Goal: Transaction & Acquisition: Book appointment/travel/reservation

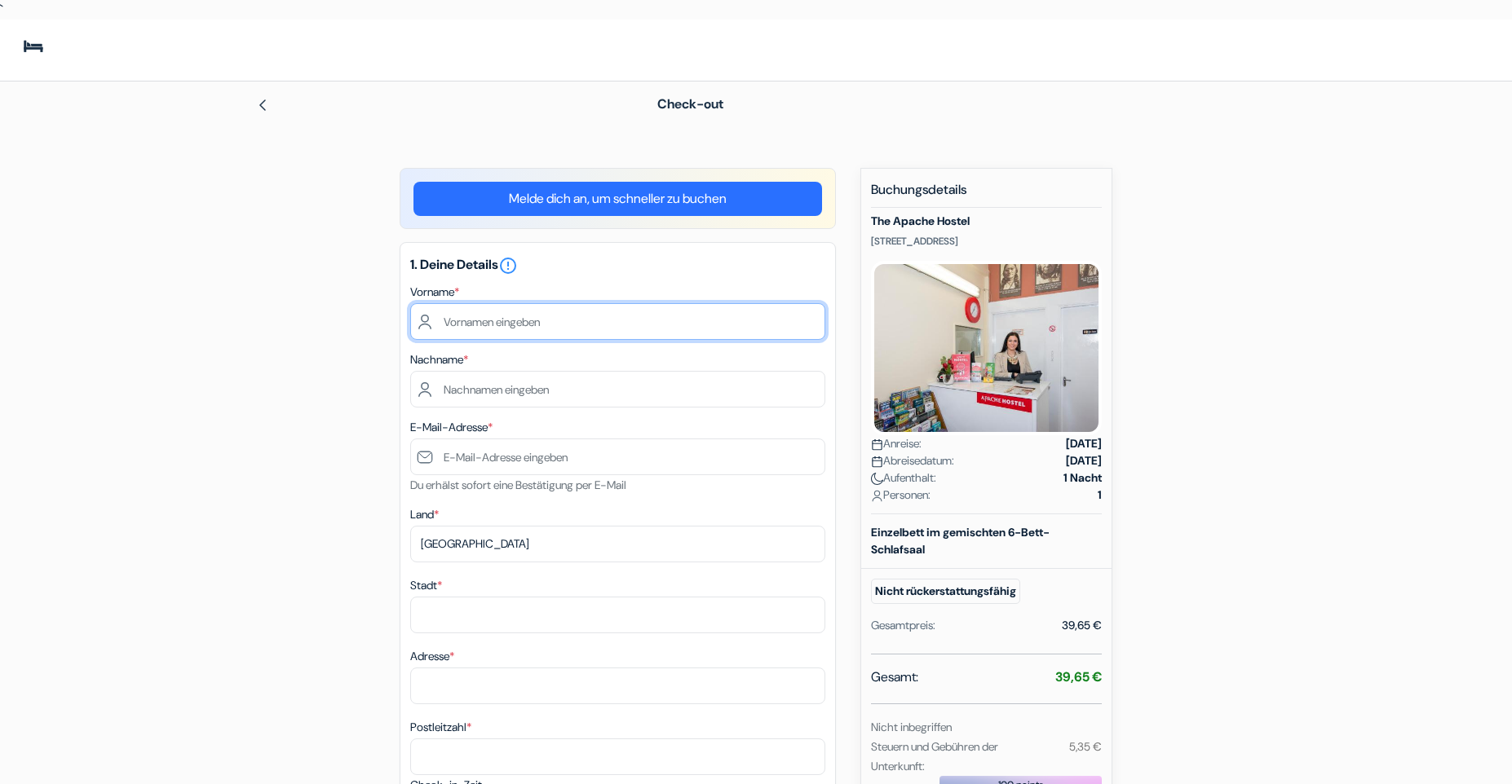
click at [514, 325] on input "text" at bounding box center [618, 322] width 415 height 37
type input "NIKLAS"
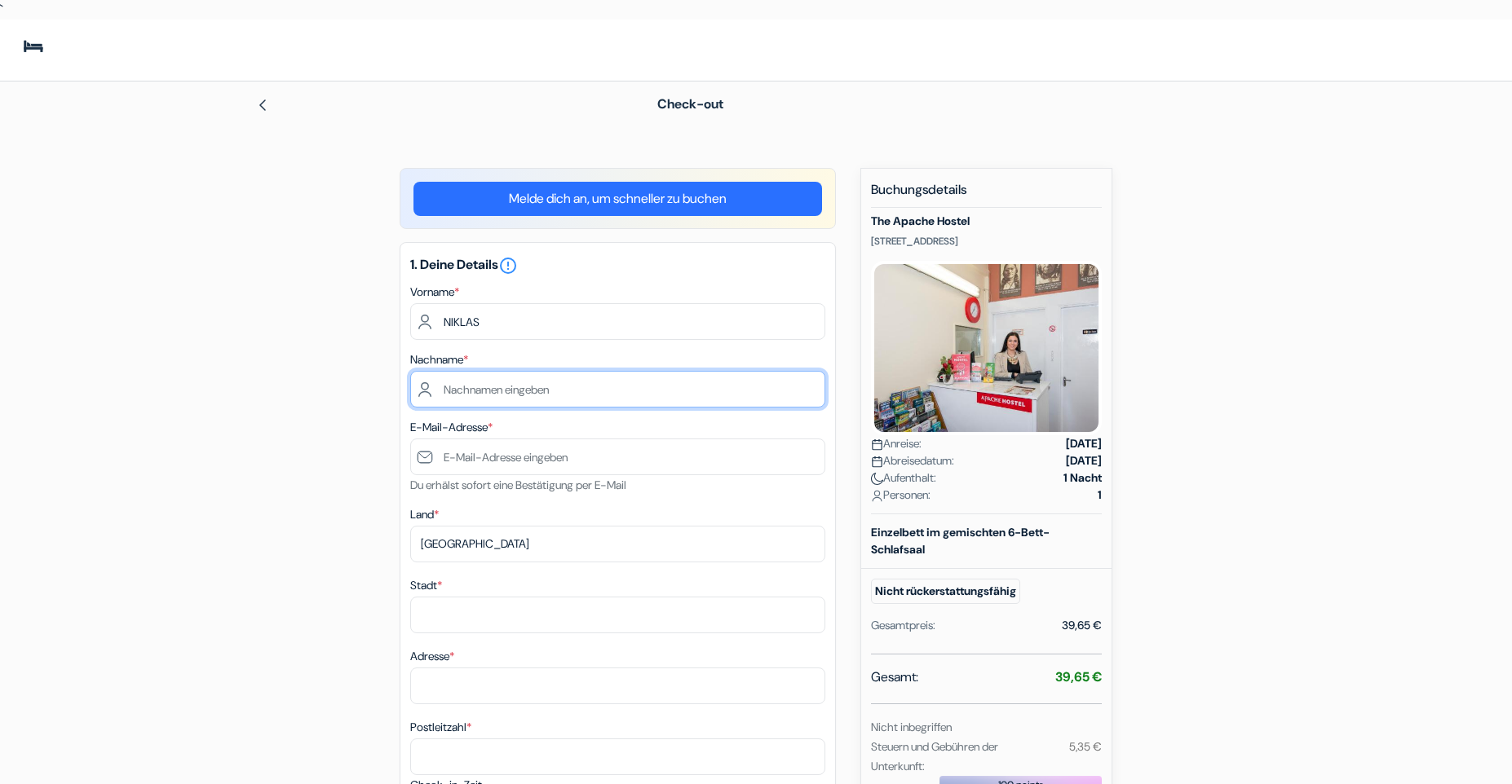
type input "WEIß"
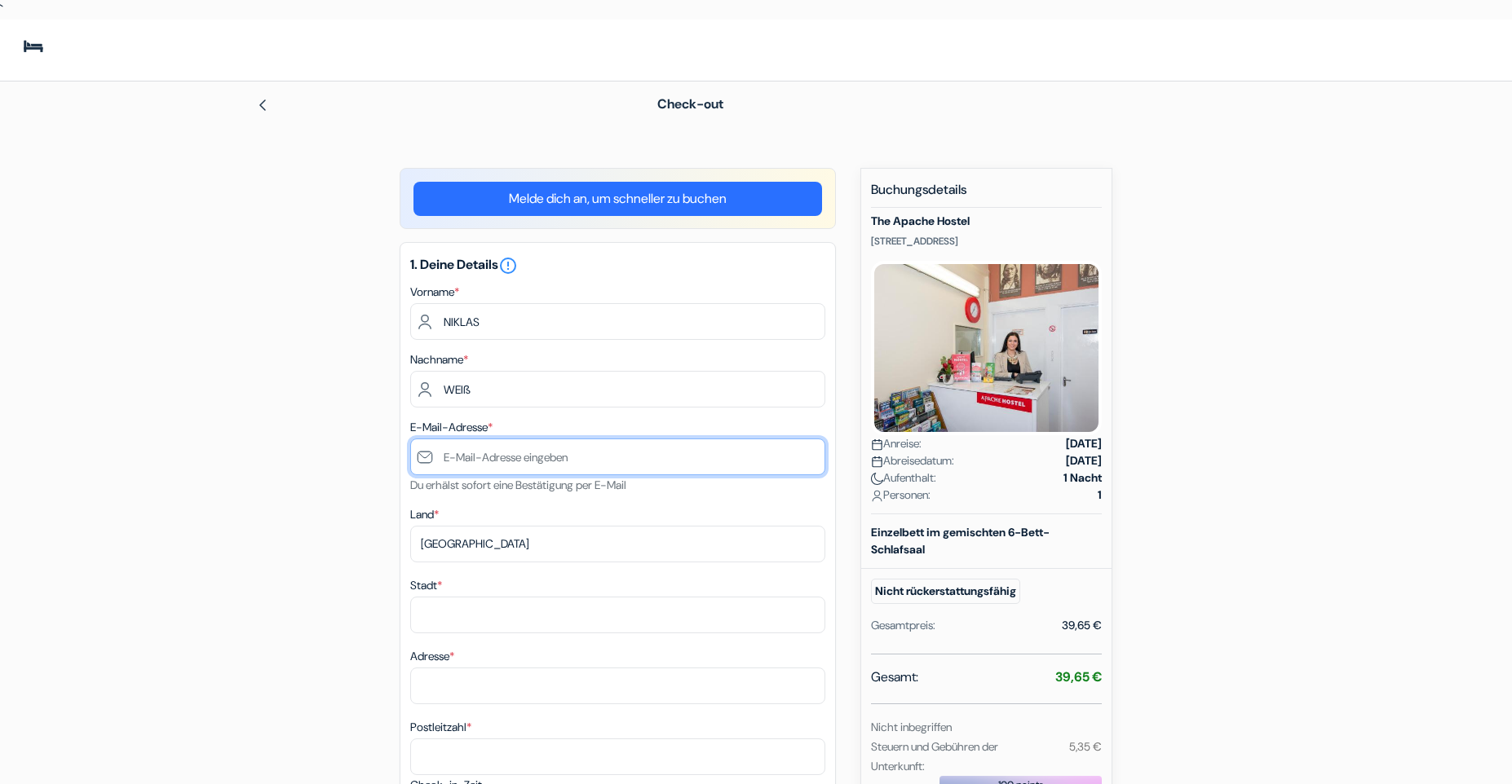
type input "[EMAIL_ADDRESS][DOMAIN_NAME]"
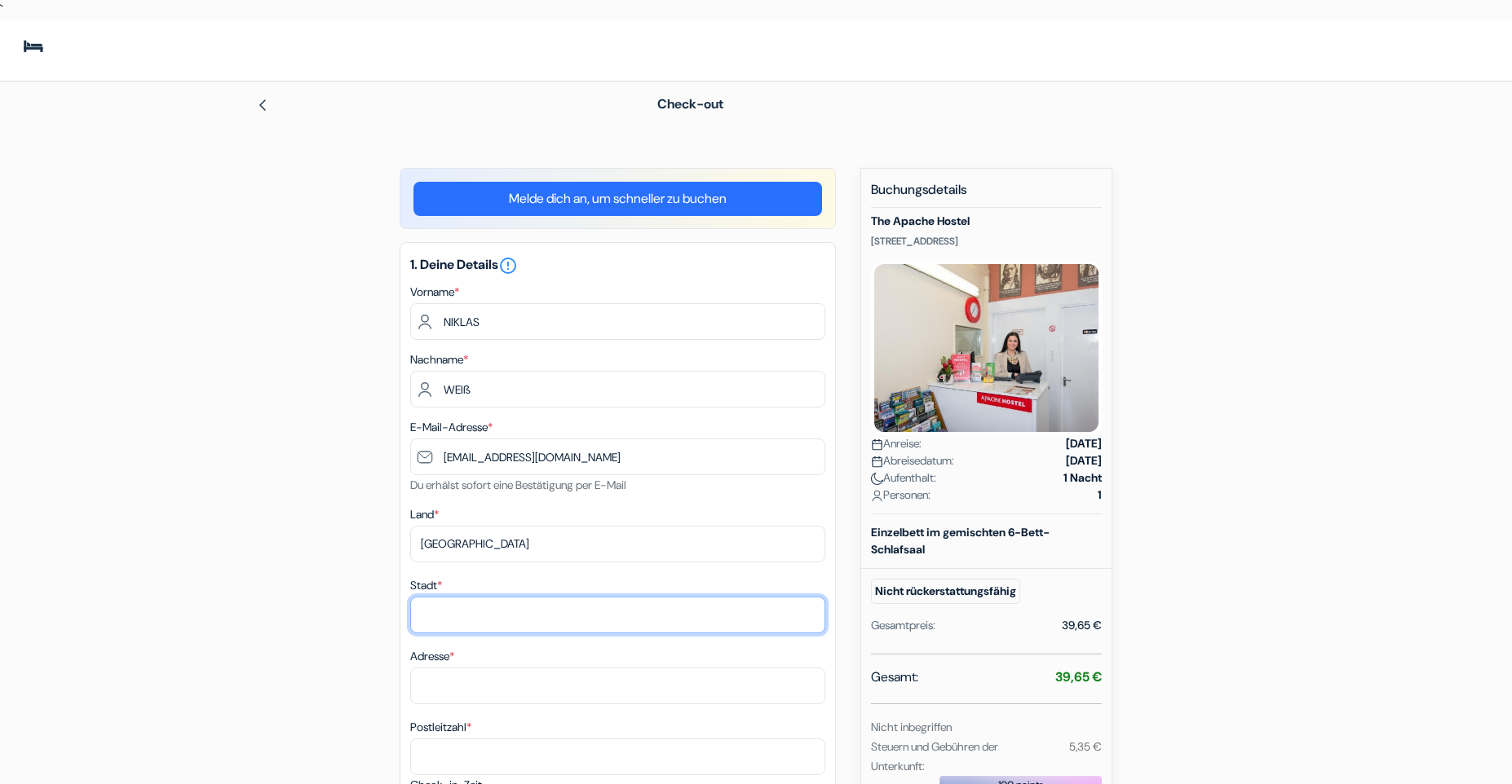
type input "[GEOGRAPHIC_DATA]"
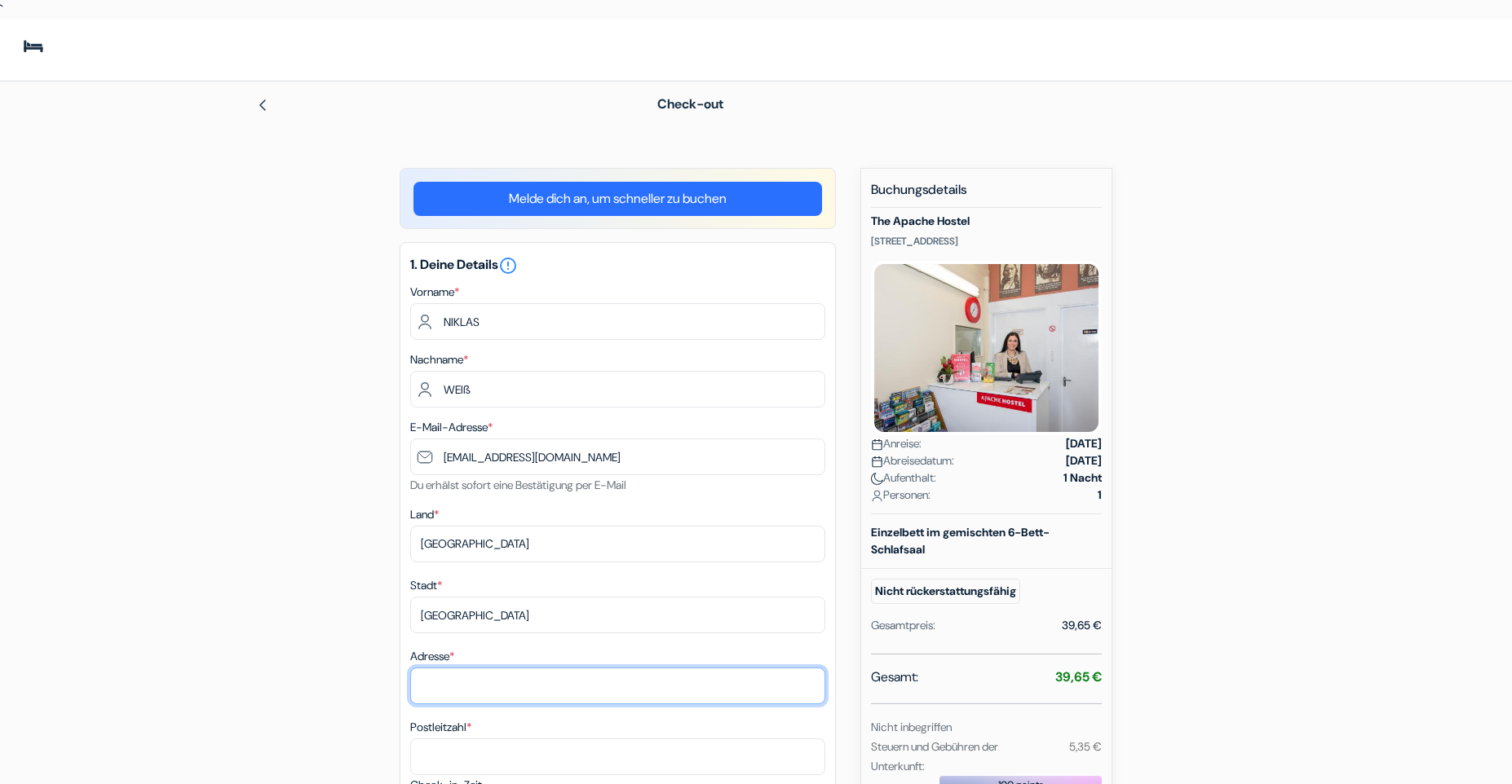
type input "[STREET_ADDRESS]"
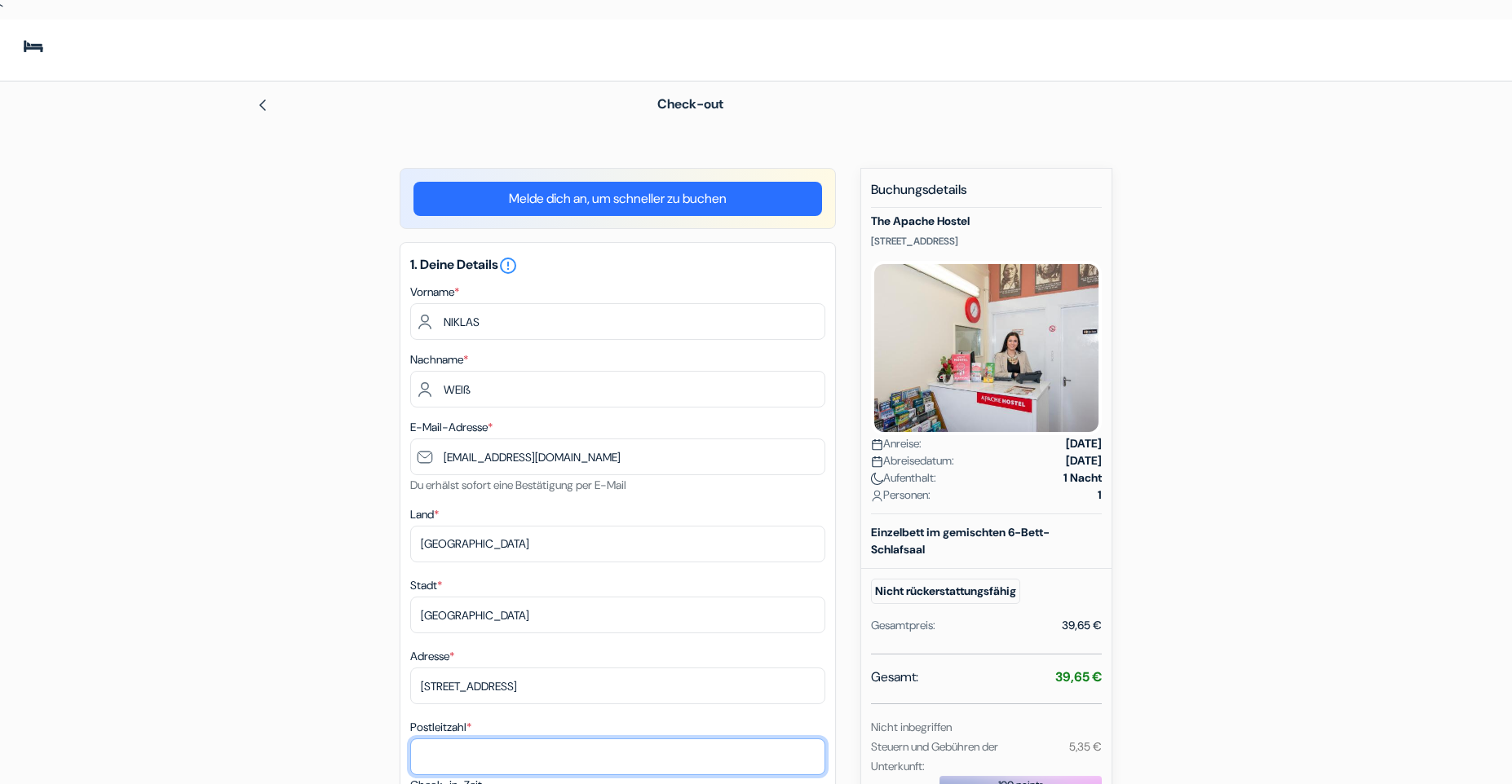
type input "37085"
type input "01739749791"
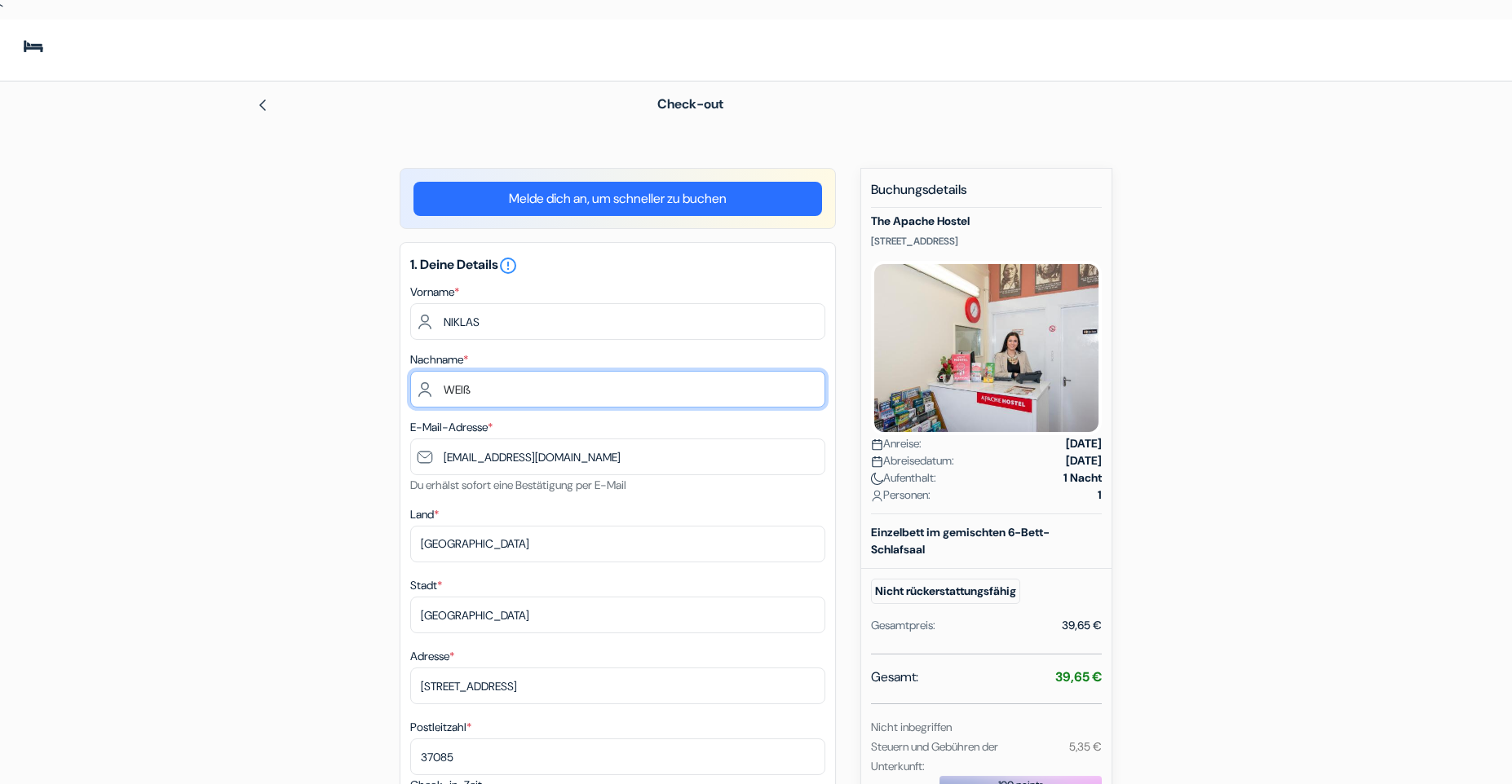
click at [507, 390] on input "WEIß" at bounding box center [618, 389] width 415 height 37
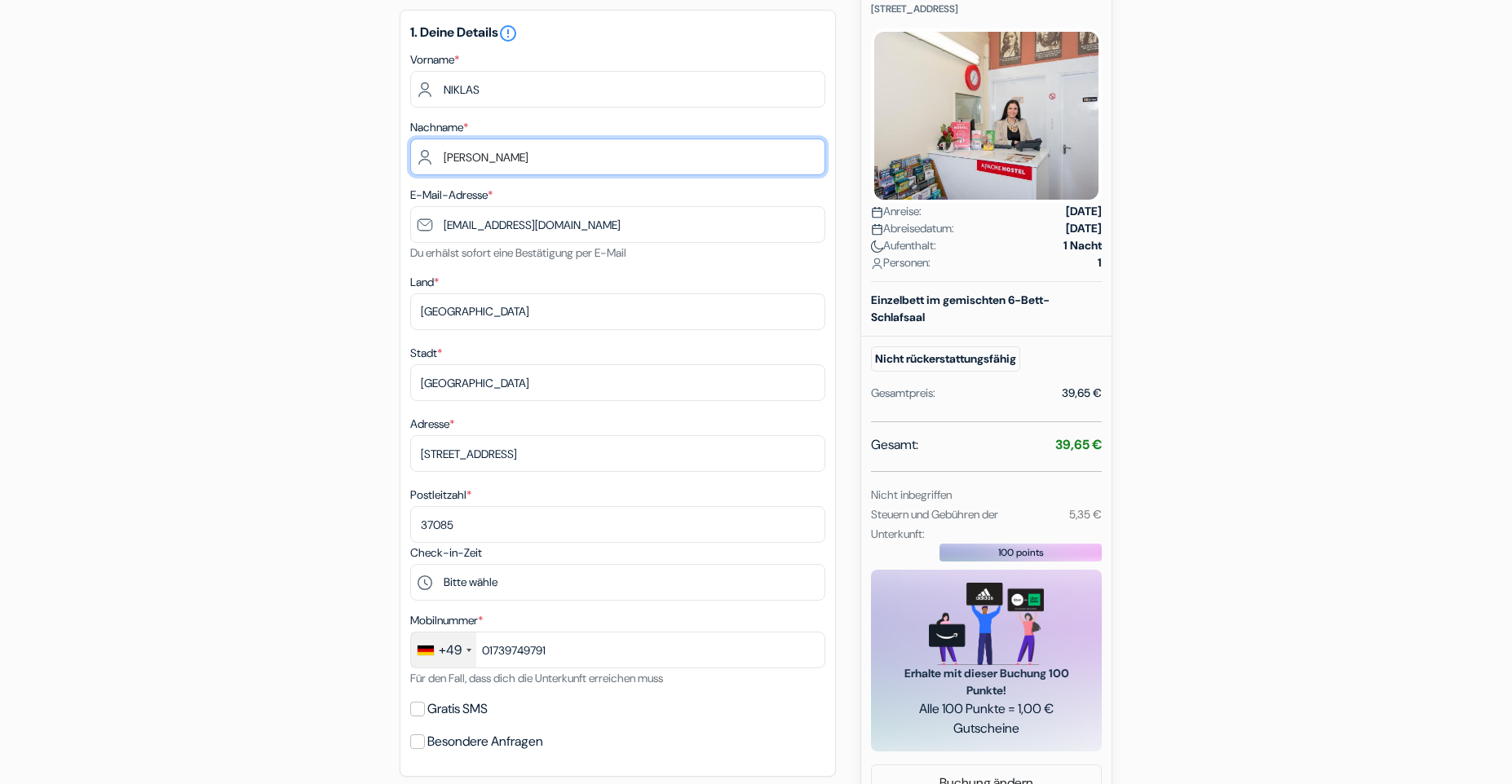
scroll to position [243, 0]
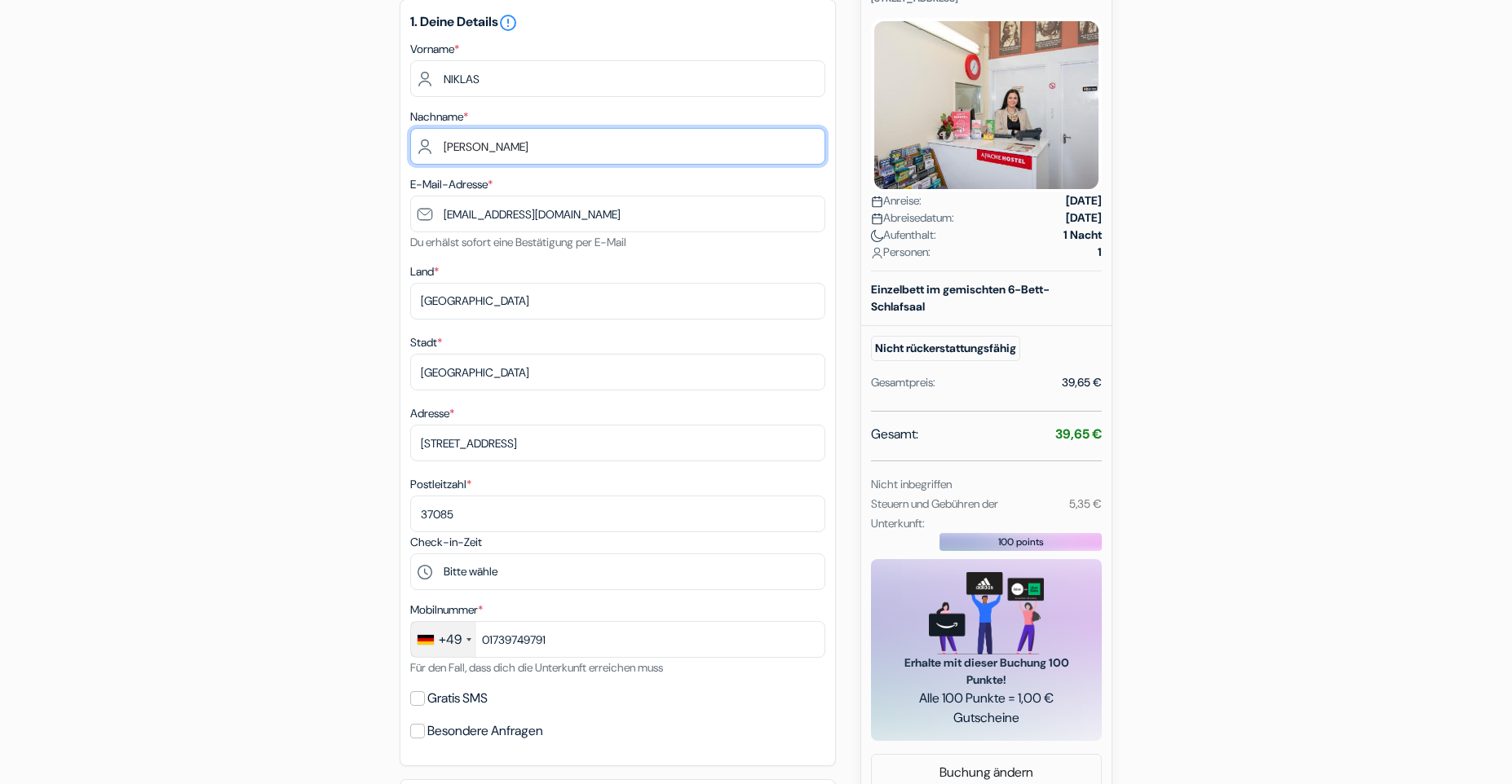
type input "[PERSON_NAME]"
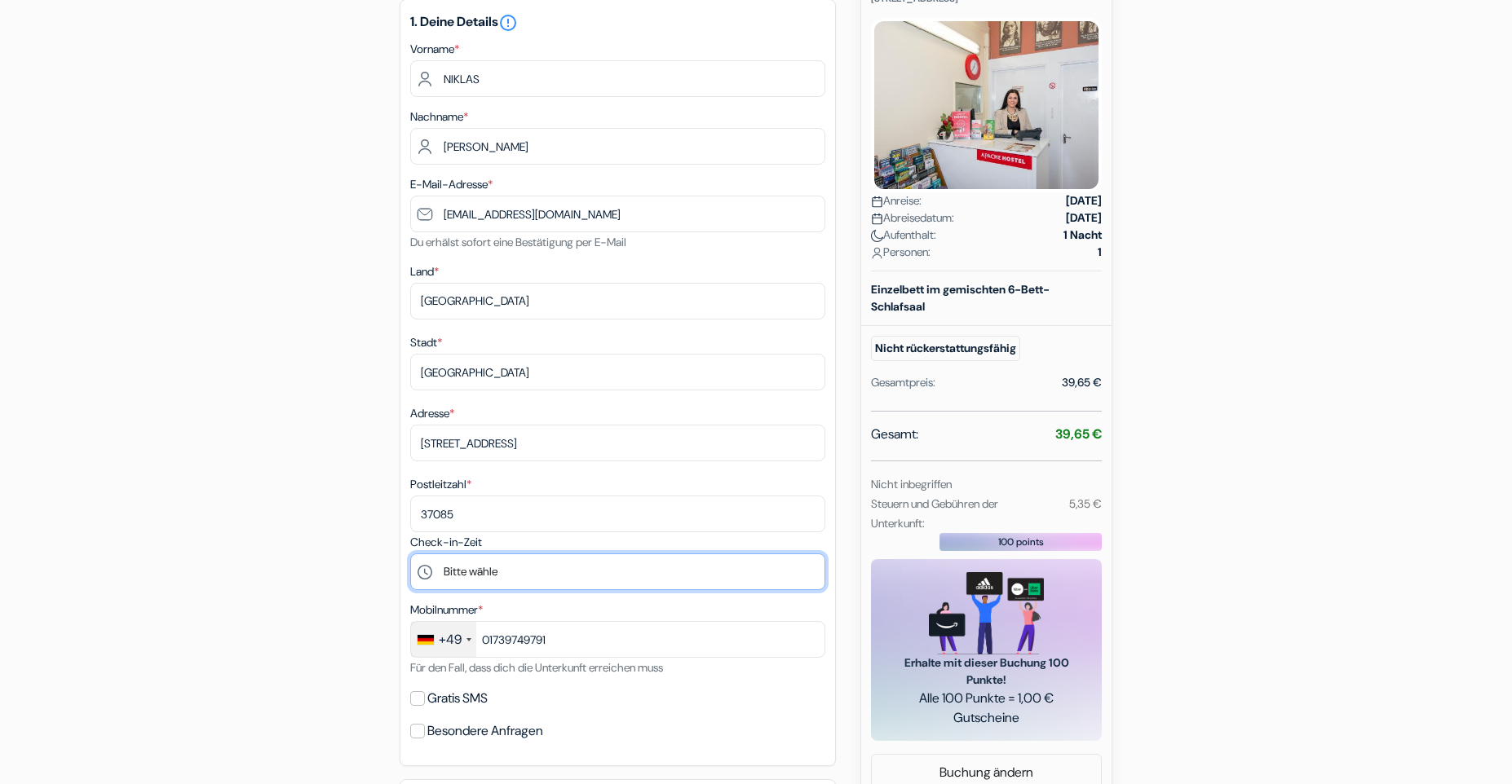
click at [410, 554] on select "Bitte wähle 14:00 15:00 16:00 17:00 18:00 19:00 20:00 21:00 22:00 23:00" at bounding box center [618, 572] width 415 height 37
click option "17:00" at bounding box center [0, 0] width 0 height 0
click at [410, 554] on select "Bitte wähle 14:00 15:00 16:00 17:00 18:00 19:00 20:00 21:00 22:00 23:00" at bounding box center [618, 572] width 415 height 37
select select "14"
click option "14:00" at bounding box center [0, 0] width 0 height 0
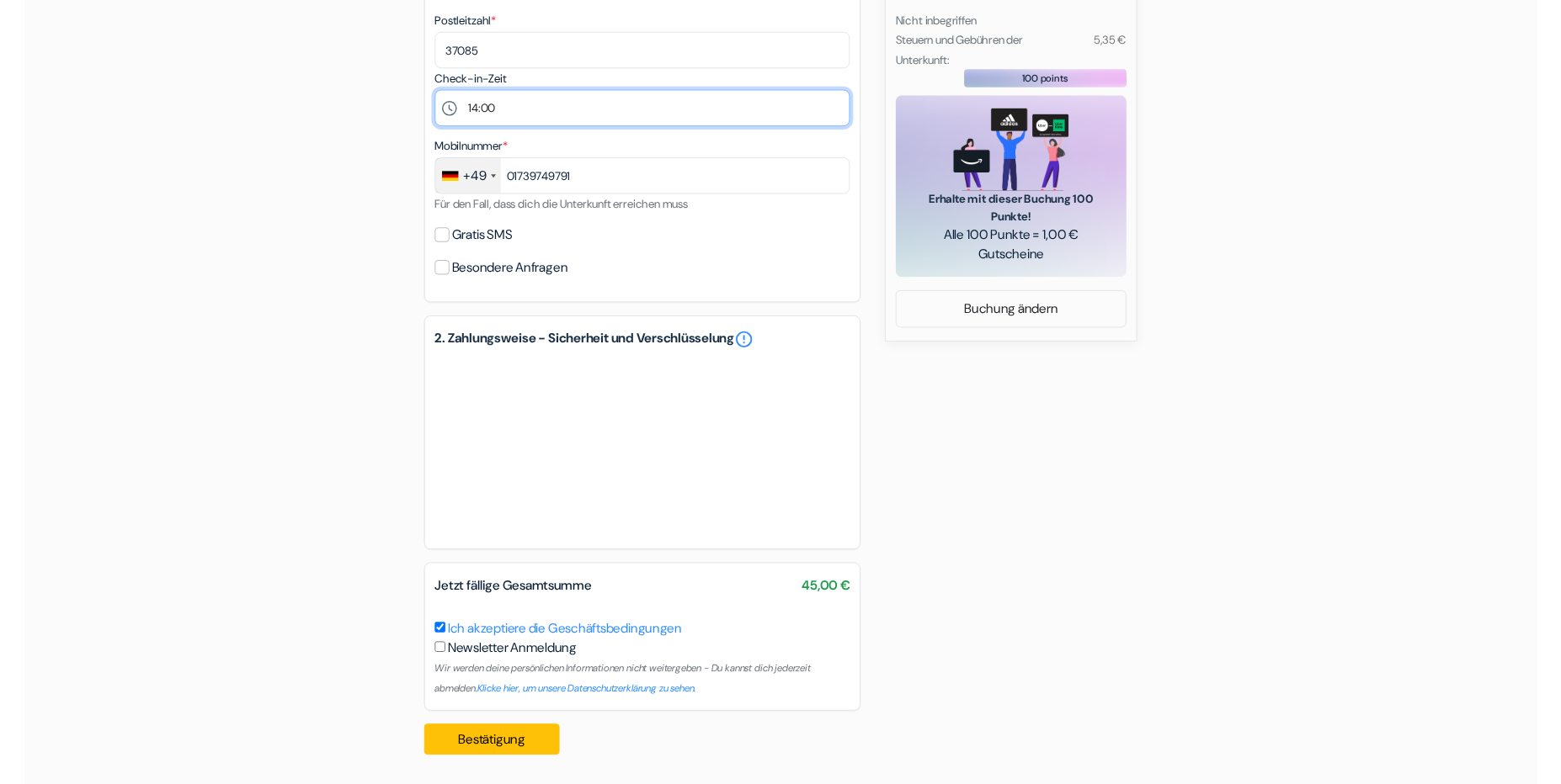
scroll to position [0, 0]
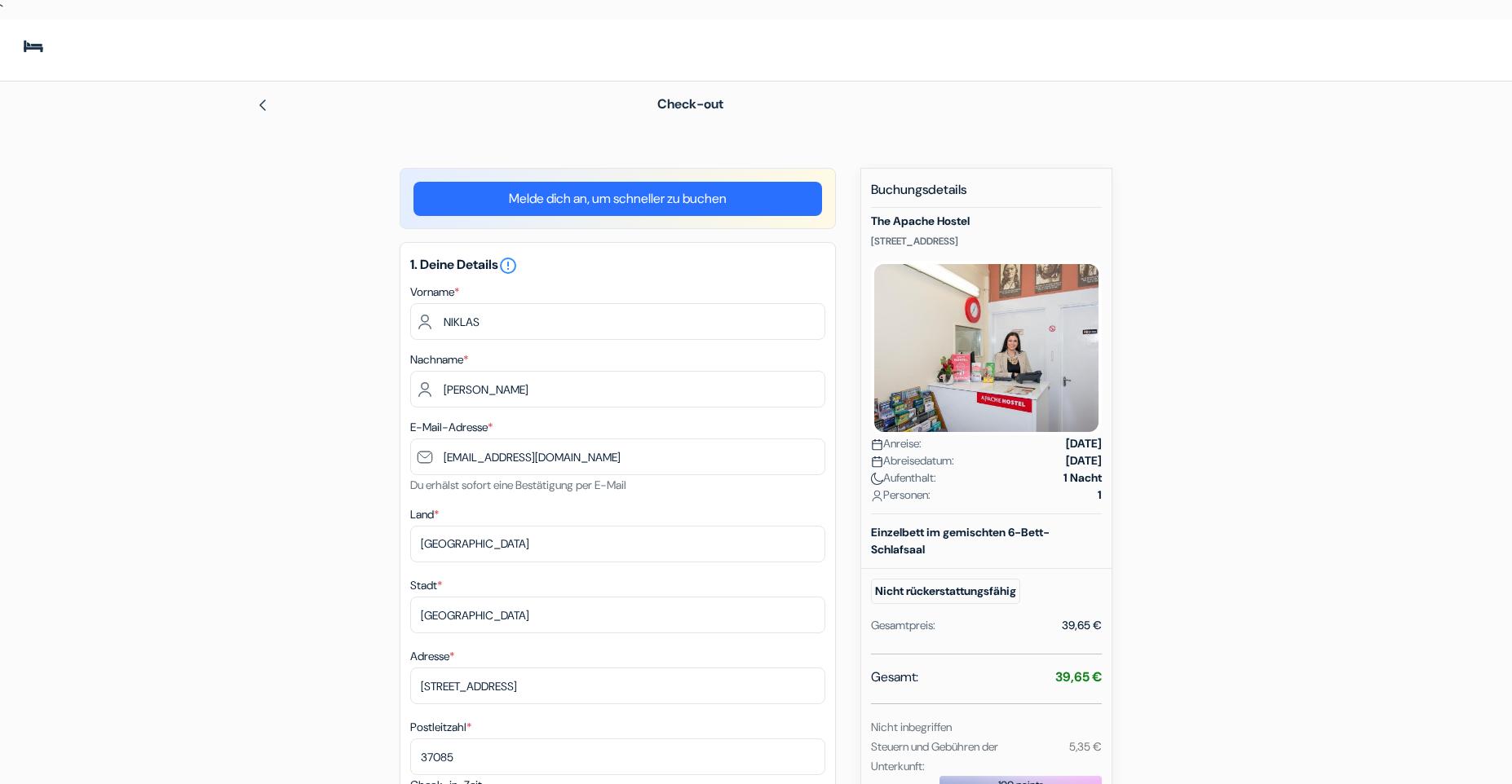
click at [464, 50] on div "Sprache Schließen Währung Schließen App herunterladen" at bounding box center [756, 726] width 1512 height 1415
click at [1265, 120] on div "Check-out" at bounding box center [756, 104] width 1076 height 46
